Goal: Contribute content: Add original content to the website for others to see

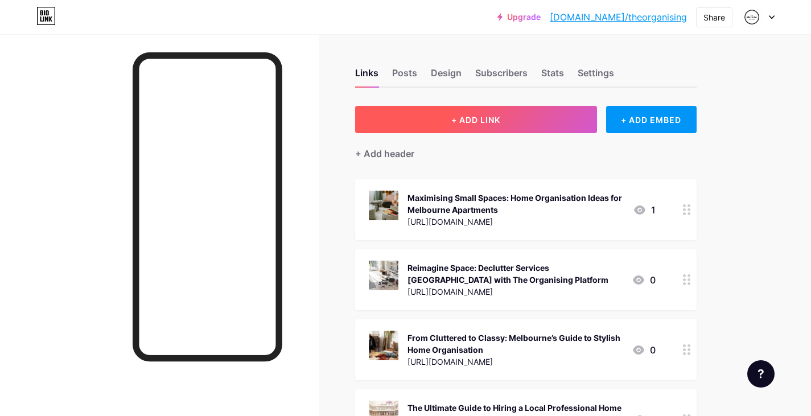
click at [476, 111] on button "+ ADD LINK" at bounding box center [476, 119] width 242 height 27
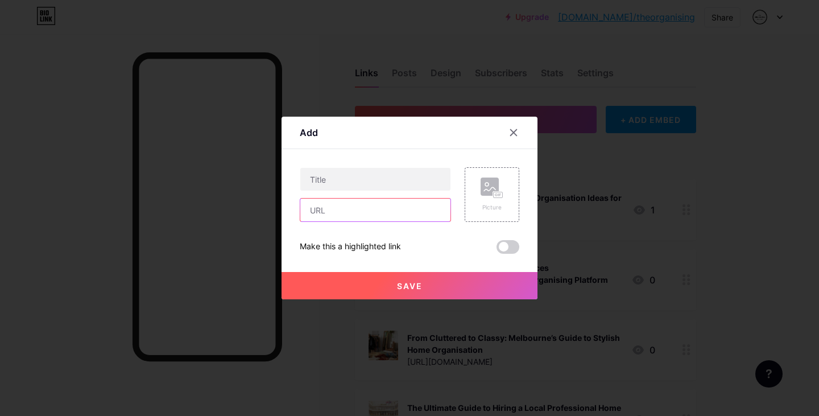
click at [370, 214] on input "text" at bounding box center [375, 210] width 150 height 23
paste input "[URL][DOMAIN_NAME]"
type input "[URL][DOMAIN_NAME]"
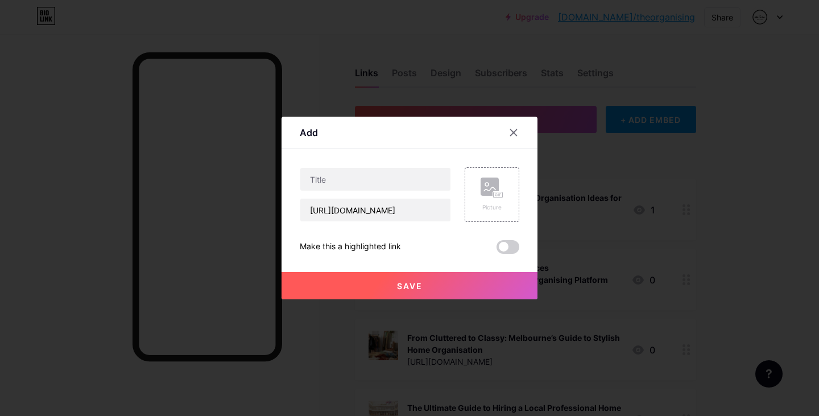
click at [377, 156] on div "Content YouTube Play YouTube video without leaving your page. ADD Vimeo Play Vi…" at bounding box center [410, 201] width 220 height 105
click at [353, 168] on input "text" at bounding box center [375, 179] width 150 height 23
paste input "Why Hire a Home Organiser Service in [GEOGRAPHIC_DATA]?"
type input "Why Hire a Home Organiser Service in [GEOGRAPHIC_DATA]?"
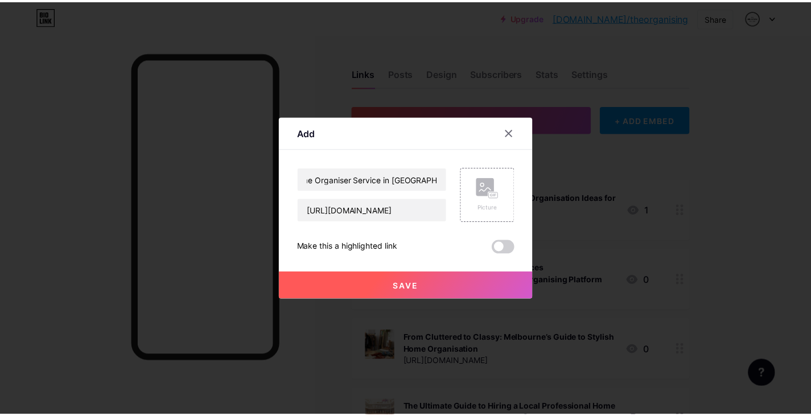
scroll to position [0, 0]
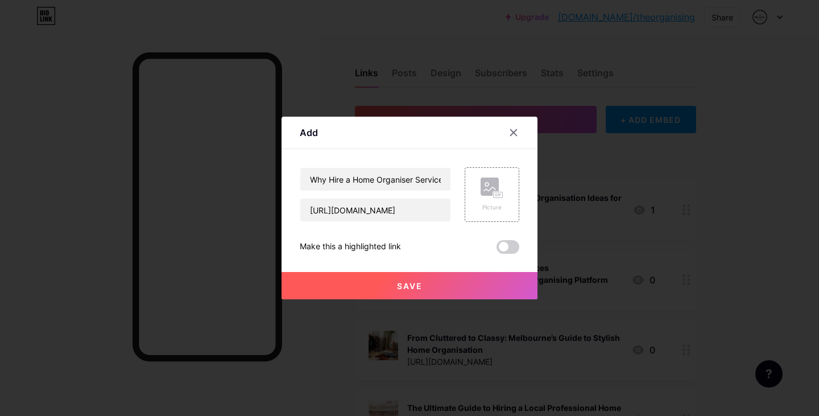
click at [381, 148] on div "Add" at bounding box center [410, 135] width 256 height 27
click at [481, 188] on rect at bounding box center [490, 187] width 18 height 18
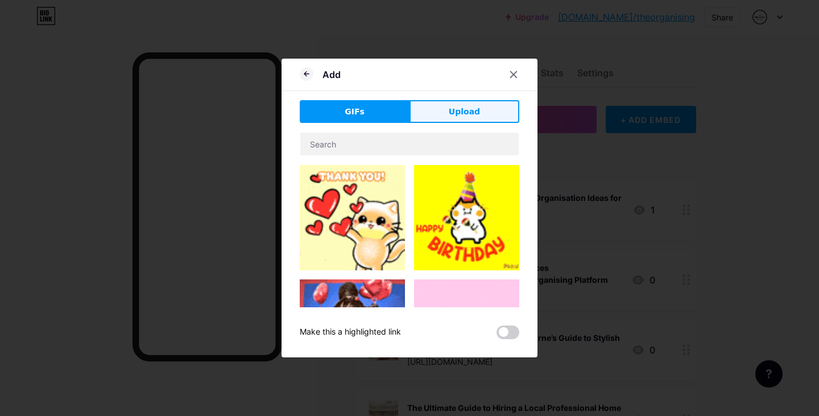
click at [469, 105] on button "Upload" at bounding box center [465, 111] width 110 height 23
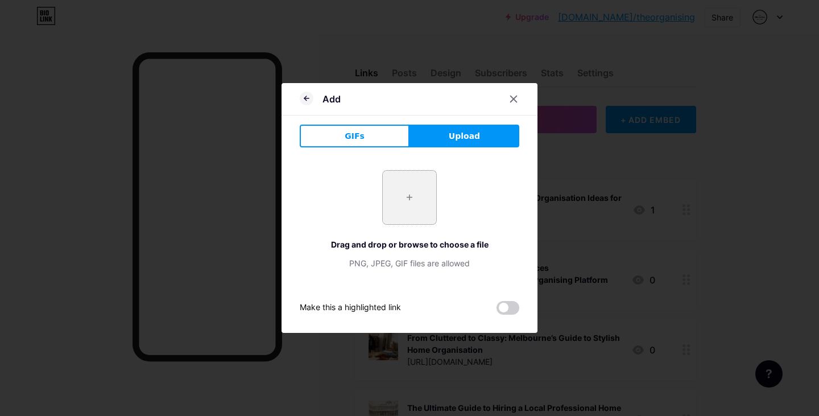
click at [403, 191] on input "file" at bounding box center [409, 197] width 53 height 53
type input "C:\fakepath\e9150499639901cd5b34ca6273305b98.jpg"
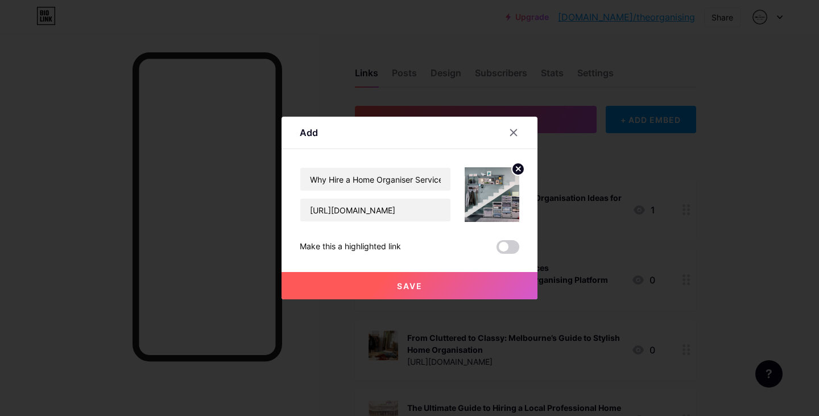
click at [420, 283] on span "Save" at bounding box center [410, 286] width 26 height 10
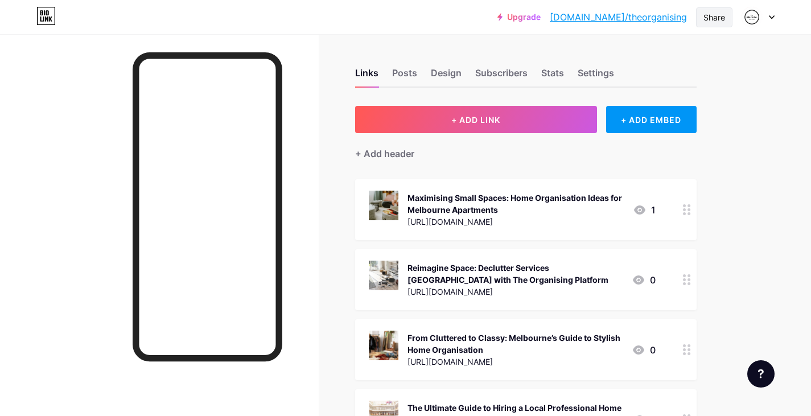
click at [715, 14] on div "Share" at bounding box center [714, 17] width 22 height 12
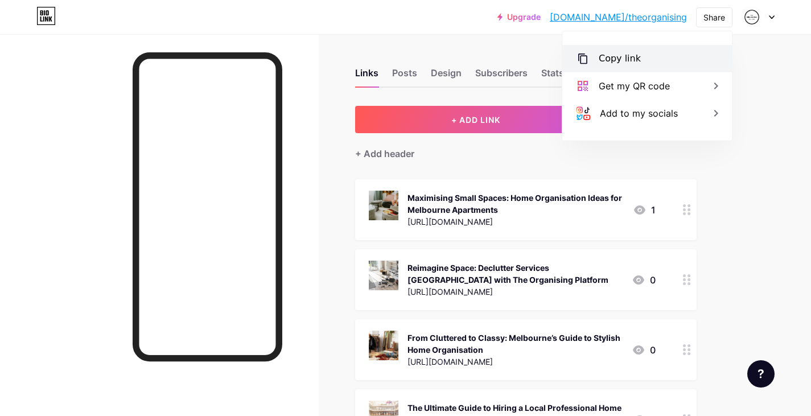
click at [612, 49] on div "Copy link" at bounding box center [647, 58] width 170 height 27
